Goal: Task Accomplishment & Management: Manage account settings

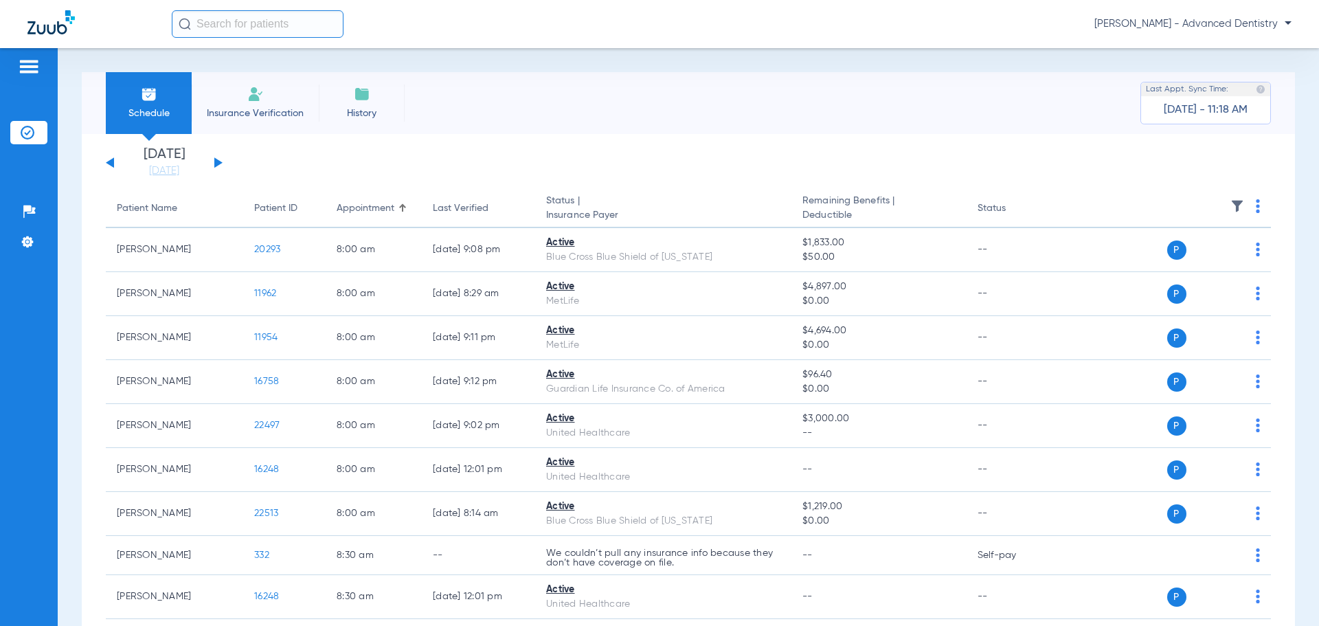
click at [254, 116] on span "Insurance Verification" at bounding box center [255, 114] width 107 height 14
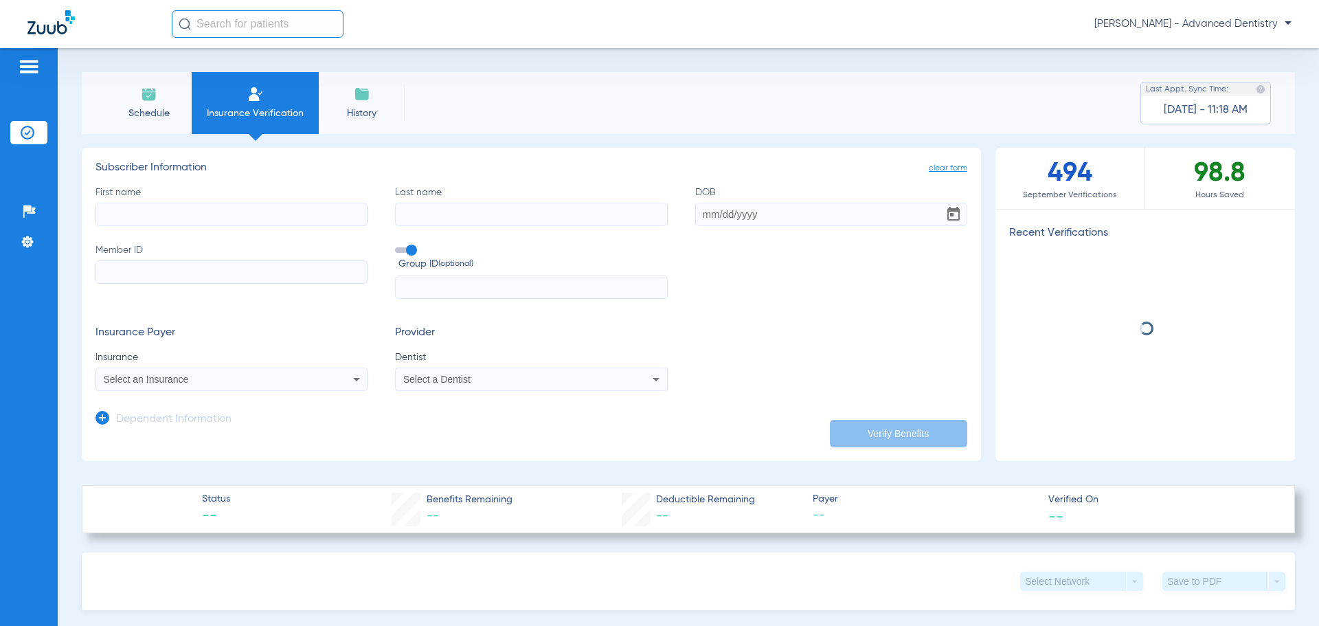
click at [361, 103] on li "History" at bounding box center [362, 103] width 86 height 62
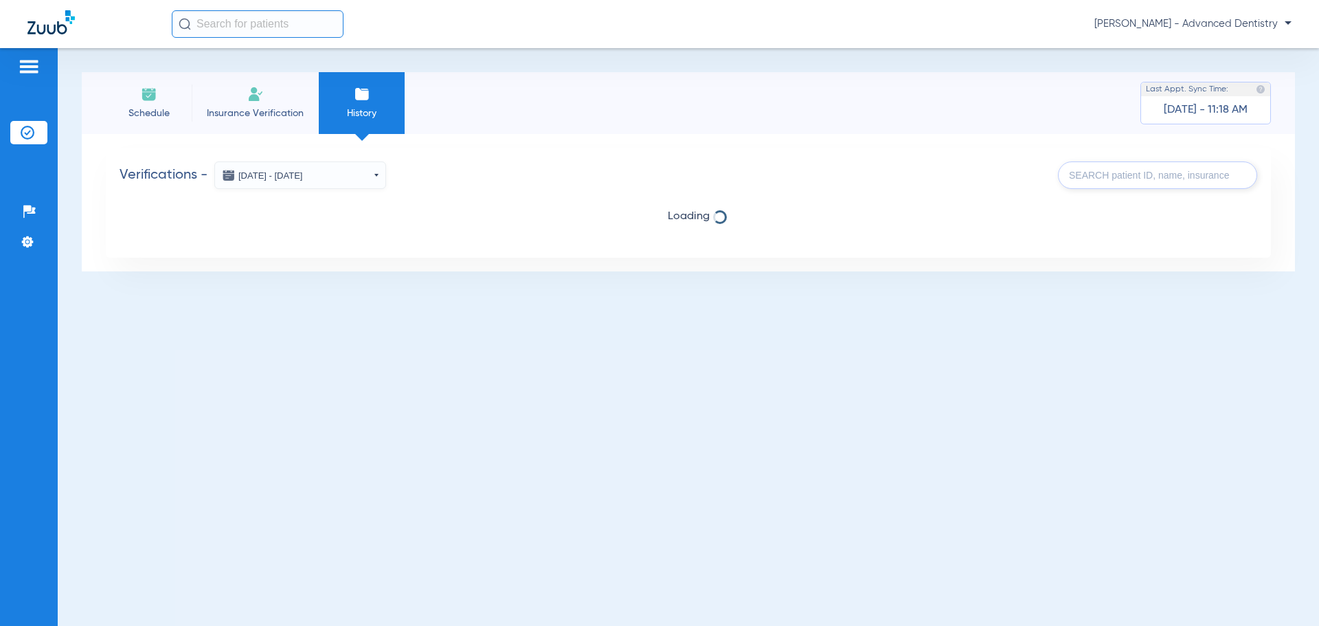
click at [247, 103] on li "Insurance Verification" at bounding box center [255, 103] width 127 height 62
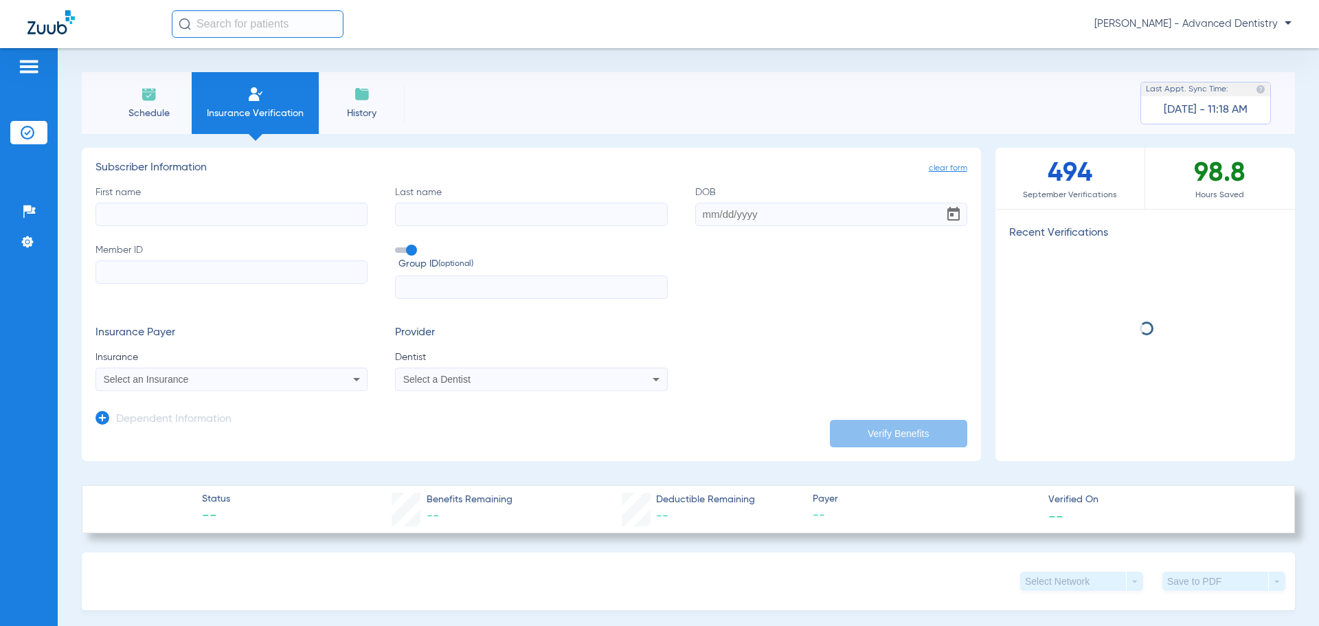
click at [159, 107] on span "Schedule" at bounding box center [148, 114] width 65 height 14
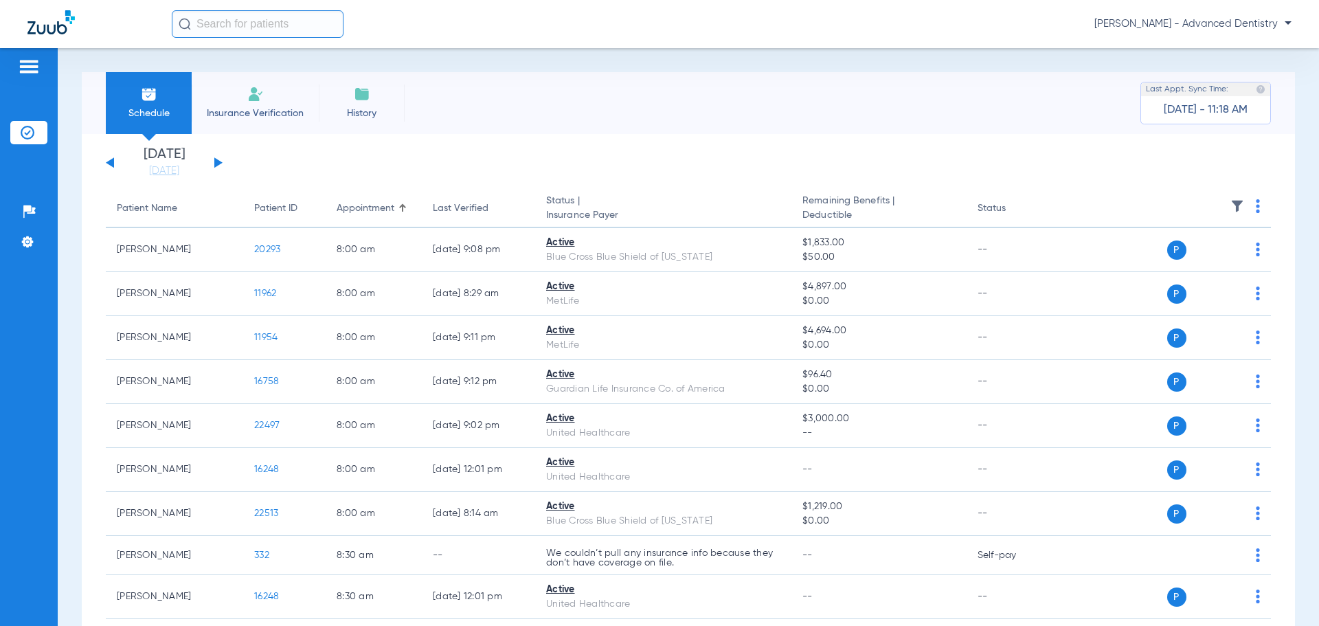
click at [210, 164] on div "[DATE] [DATE] [DATE] [DATE] [DATE] [DATE] [DATE] [DATE] [DATE] [DATE] [DATE] [D…" at bounding box center [164, 163] width 117 height 30
click at [215, 164] on button at bounding box center [218, 162] width 8 height 10
